Goal: Transaction & Acquisition: Purchase product/service

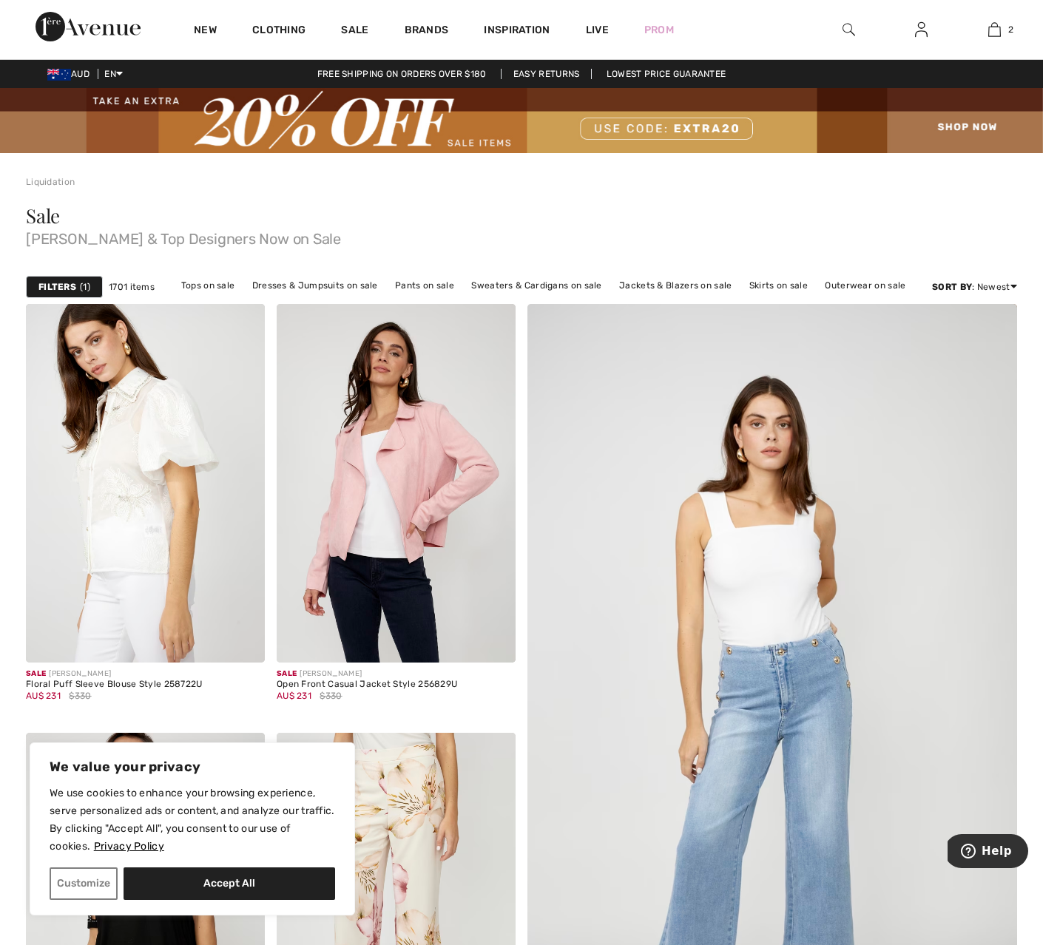
click at [847, 28] on img at bounding box center [848, 30] width 13 height 18
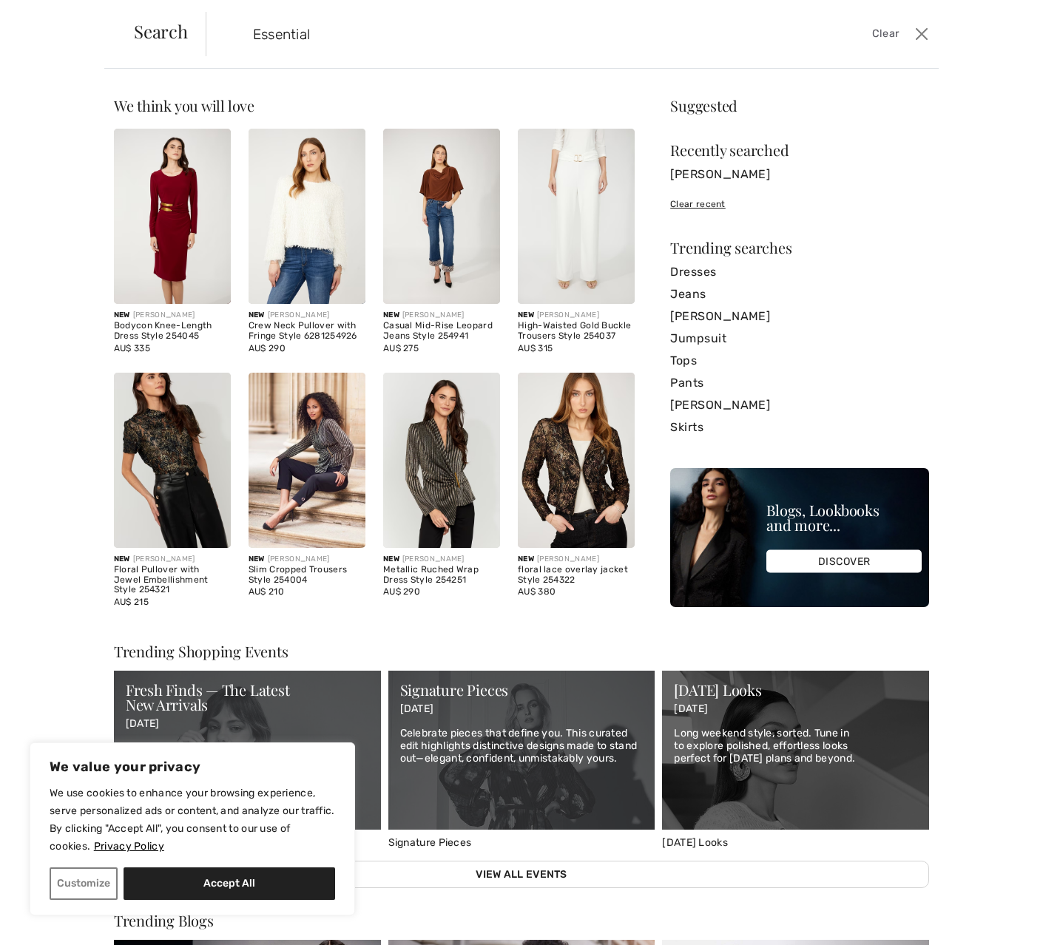
type input "Essentials"
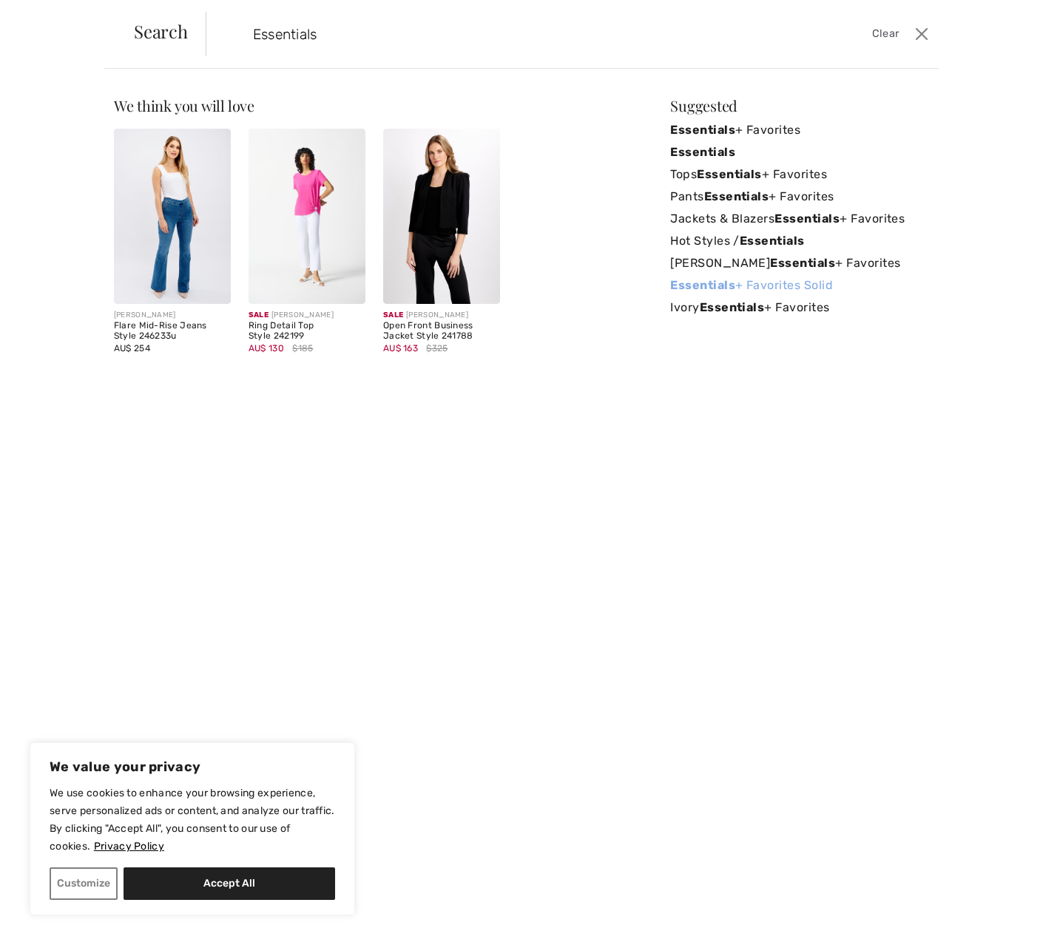
click at [714, 288] on strong "Essentials" at bounding box center [702, 285] width 65 height 14
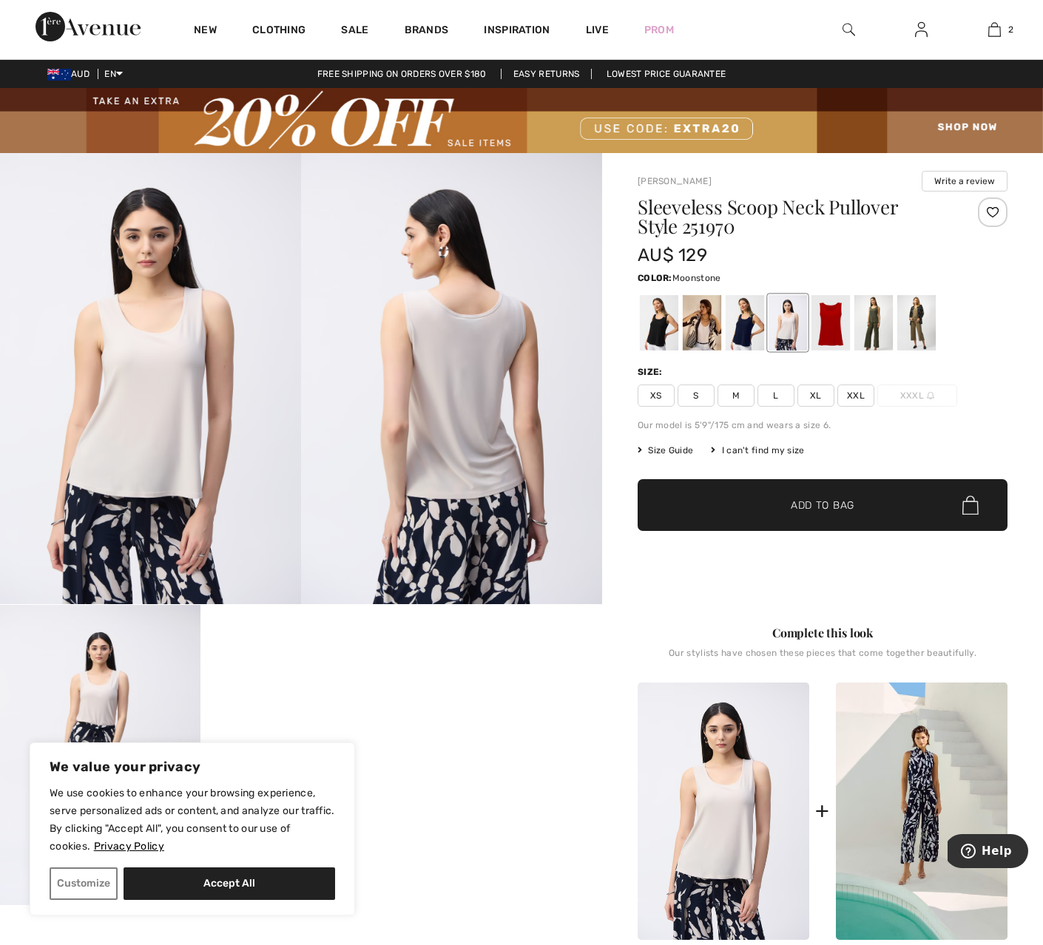
click at [457, 462] on img at bounding box center [451, 378] width 301 height 451
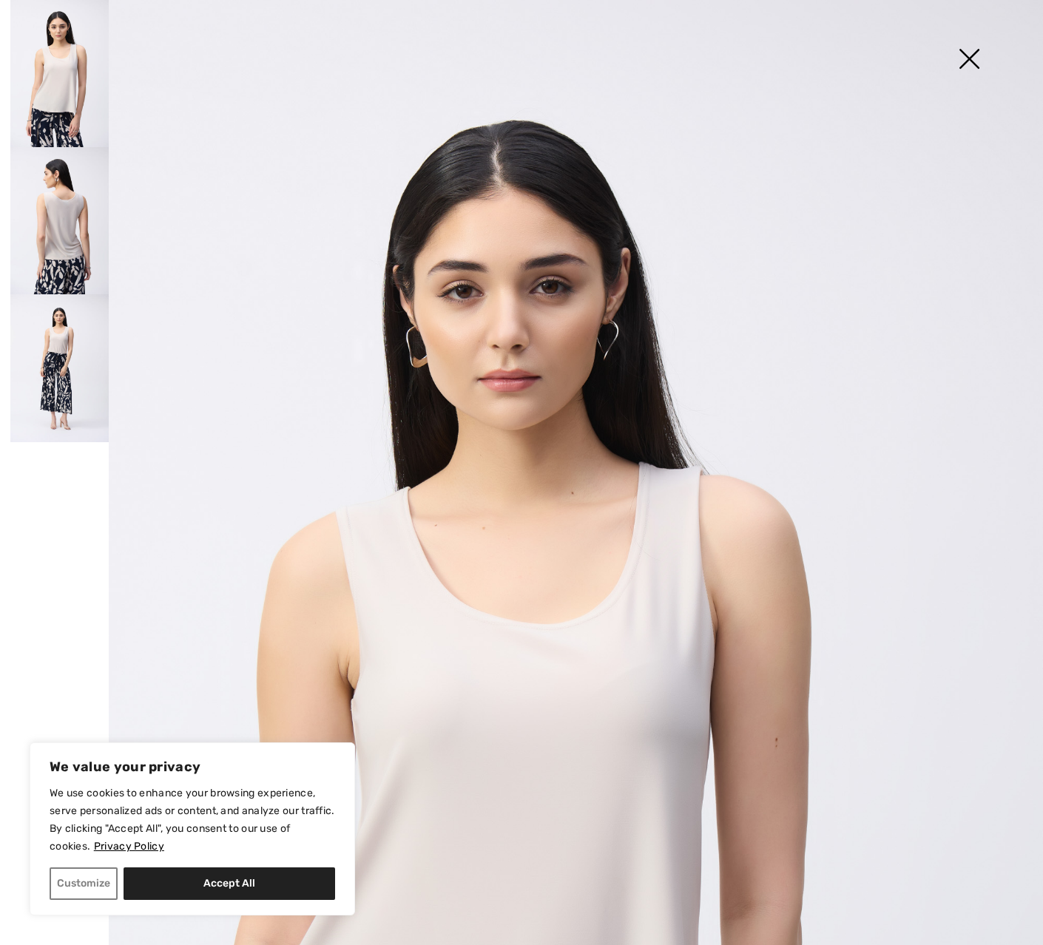
click at [65, 253] on img at bounding box center [59, 220] width 98 height 147
